Goal: Information Seeking & Learning: Learn about a topic

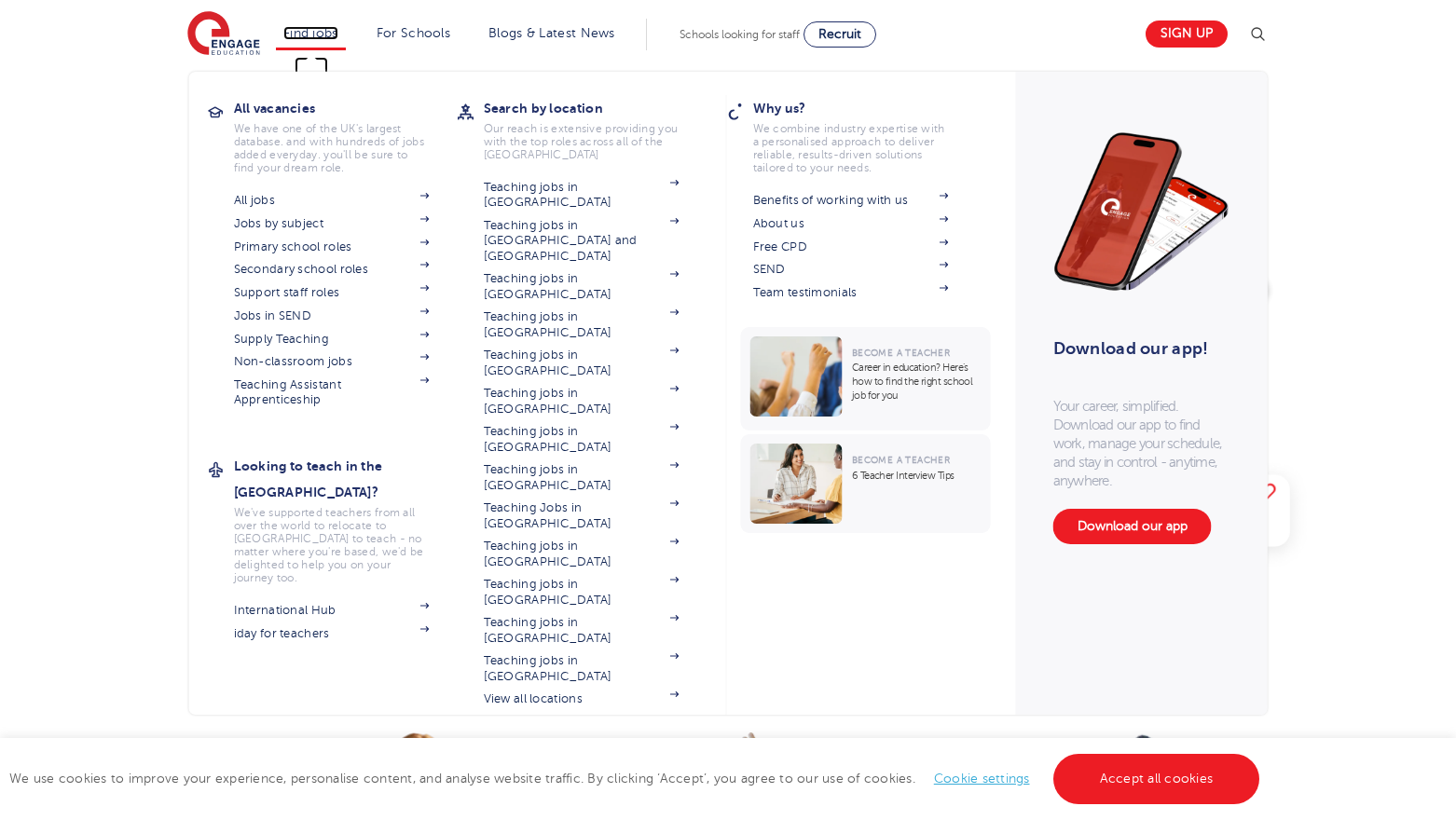
click at [309, 30] on link "Find jobs" at bounding box center [310, 33] width 55 height 14
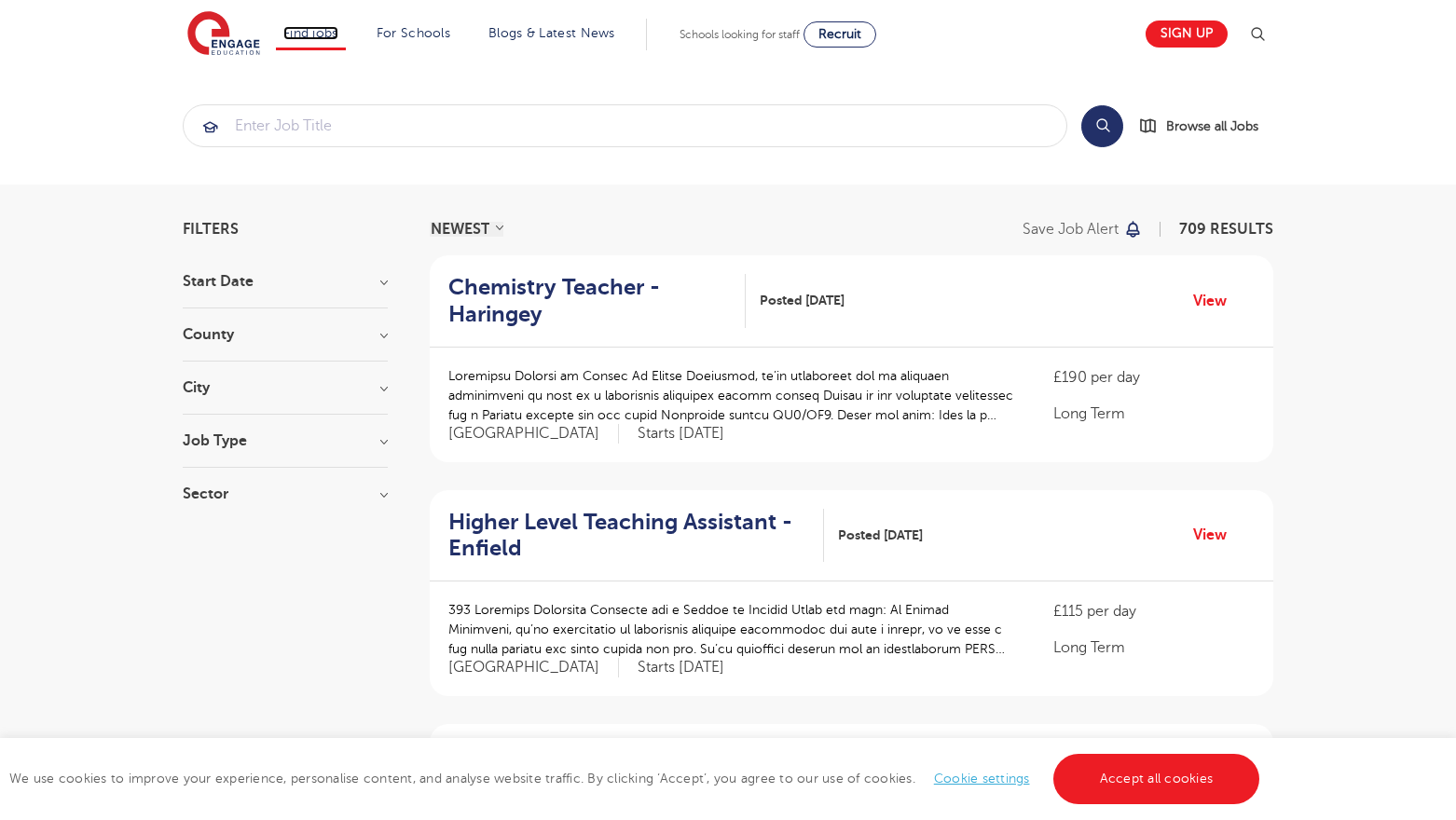
click at [309, 30] on link "Find jobs" at bounding box center [310, 33] width 55 height 14
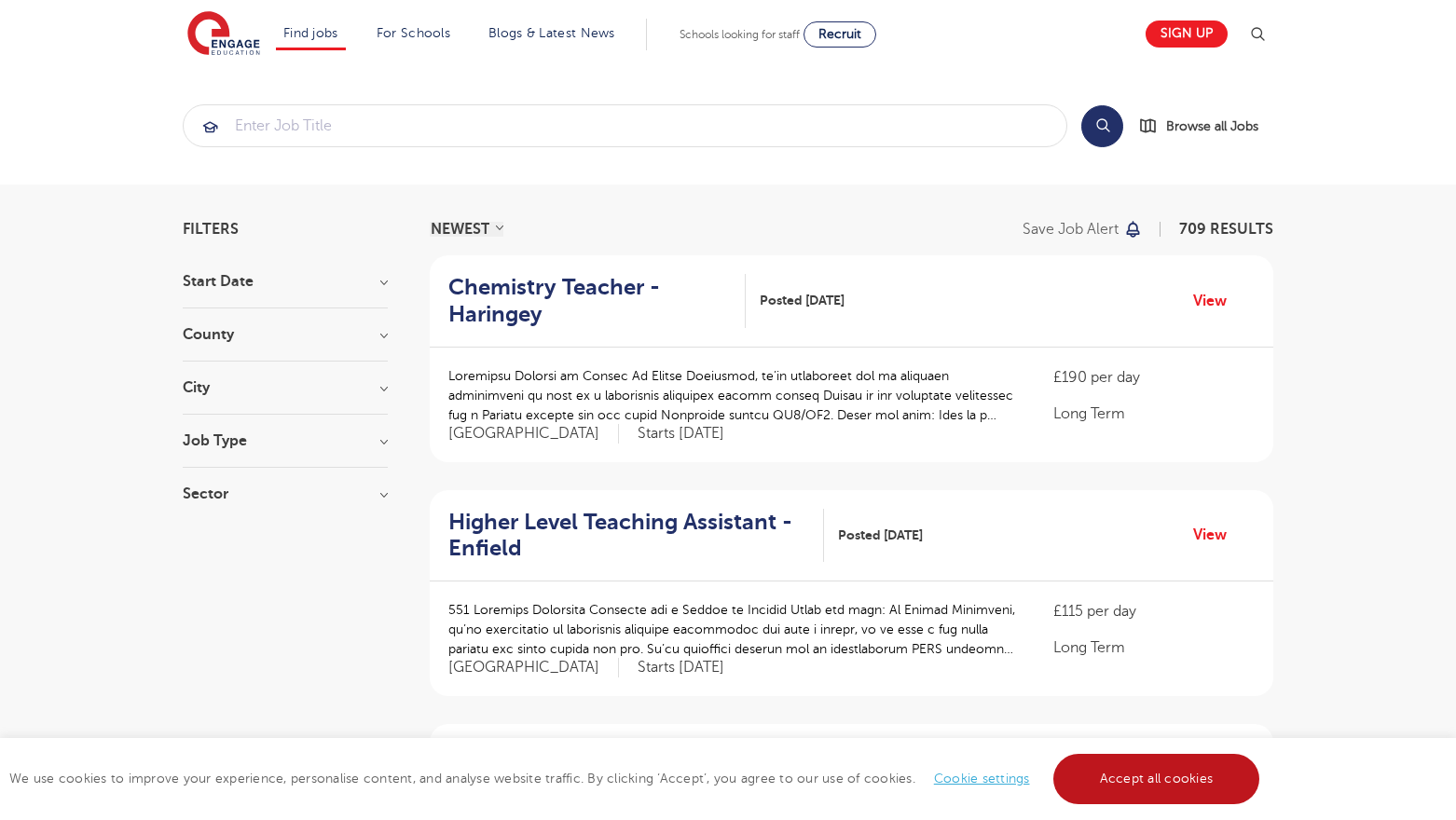
click at [1135, 774] on link "Accept all cookies" at bounding box center [1157, 780] width 207 height 50
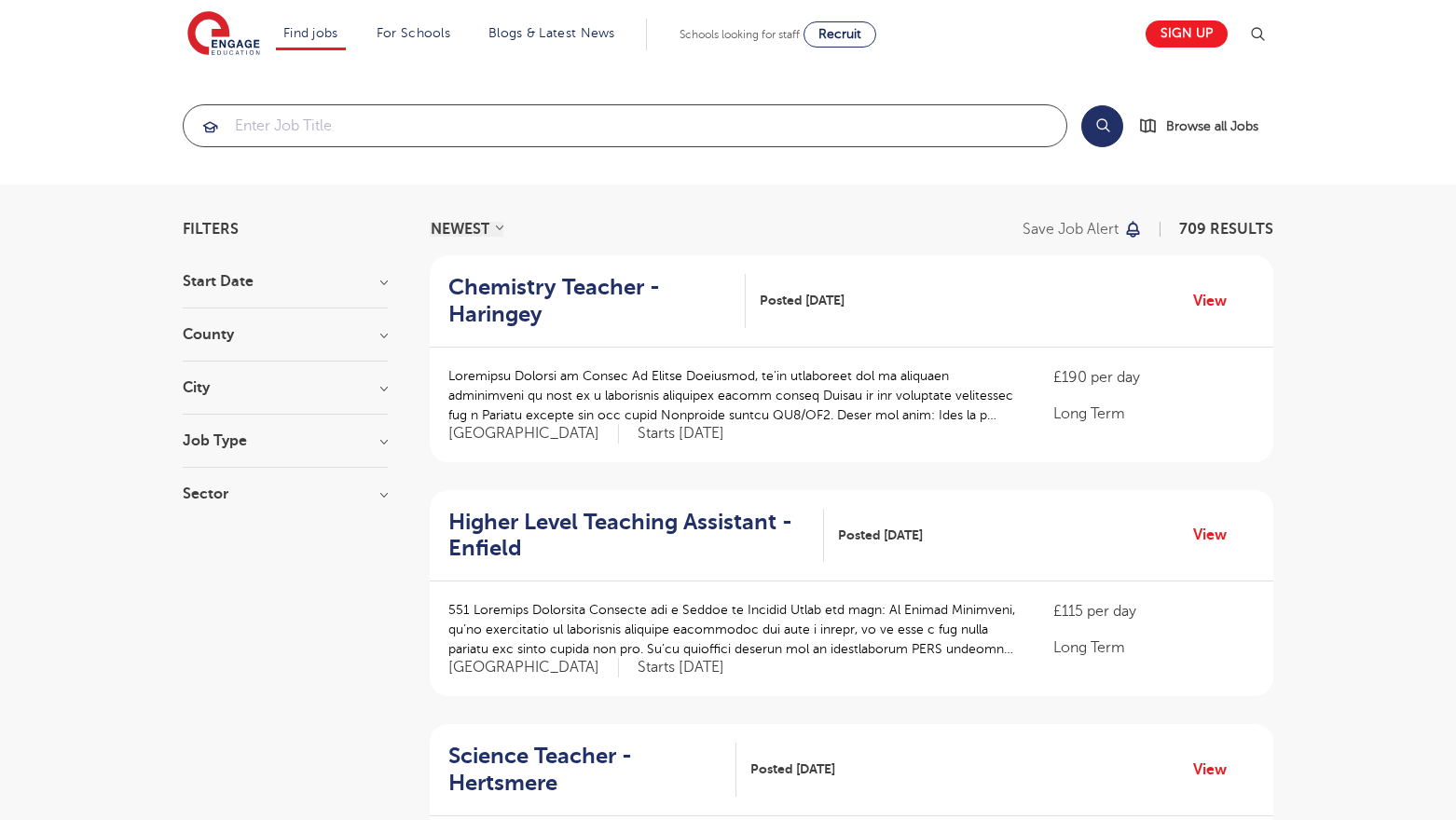
click at [408, 124] on input "search" at bounding box center [625, 126] width 883 height 41
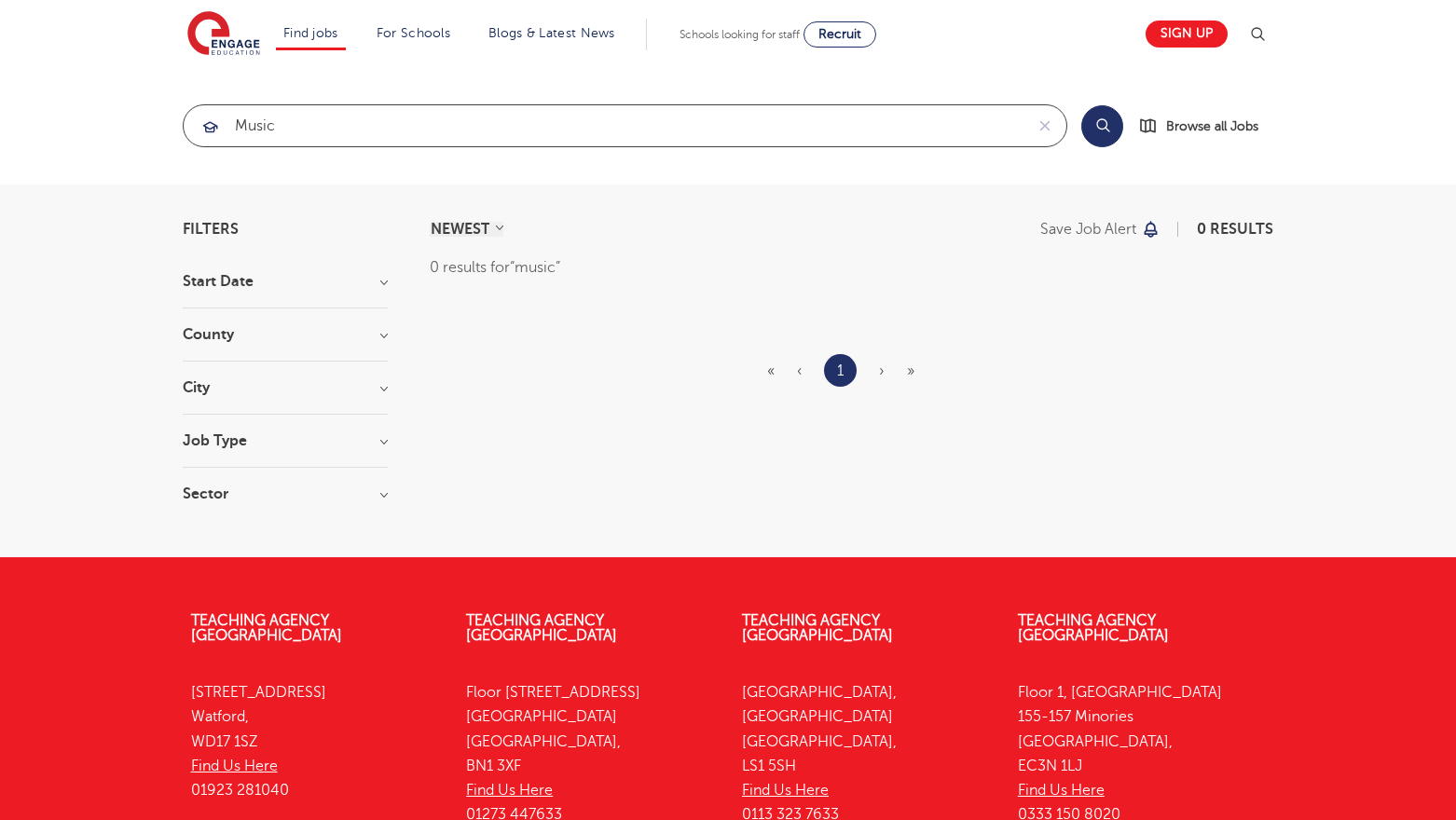
type input "music"
click at [1109, 128] on button "Search" at bounding box center [1102, 126] width 42 height 42
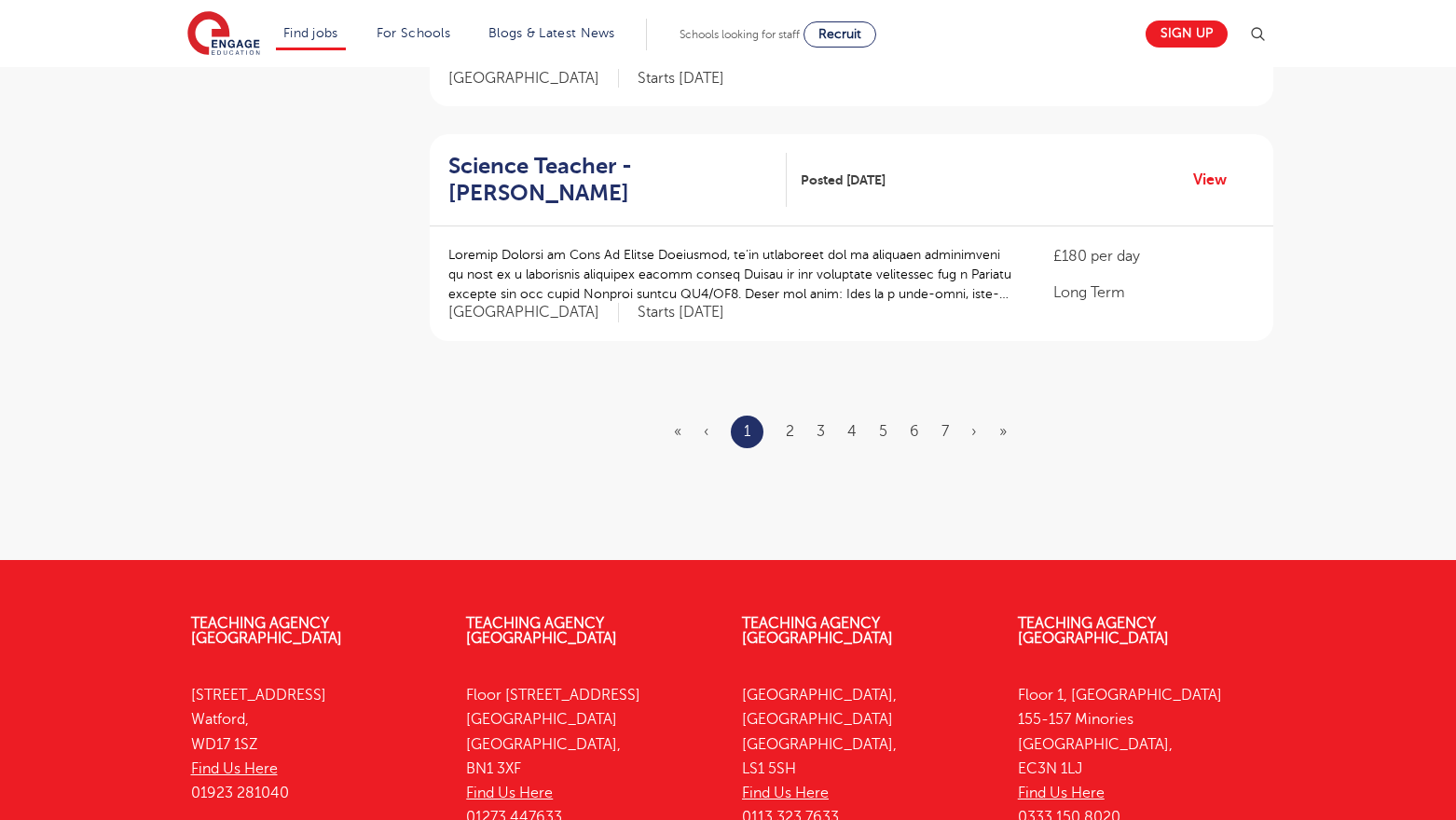
scroll to position [2233, 0]
